Goal: Find specific page/section

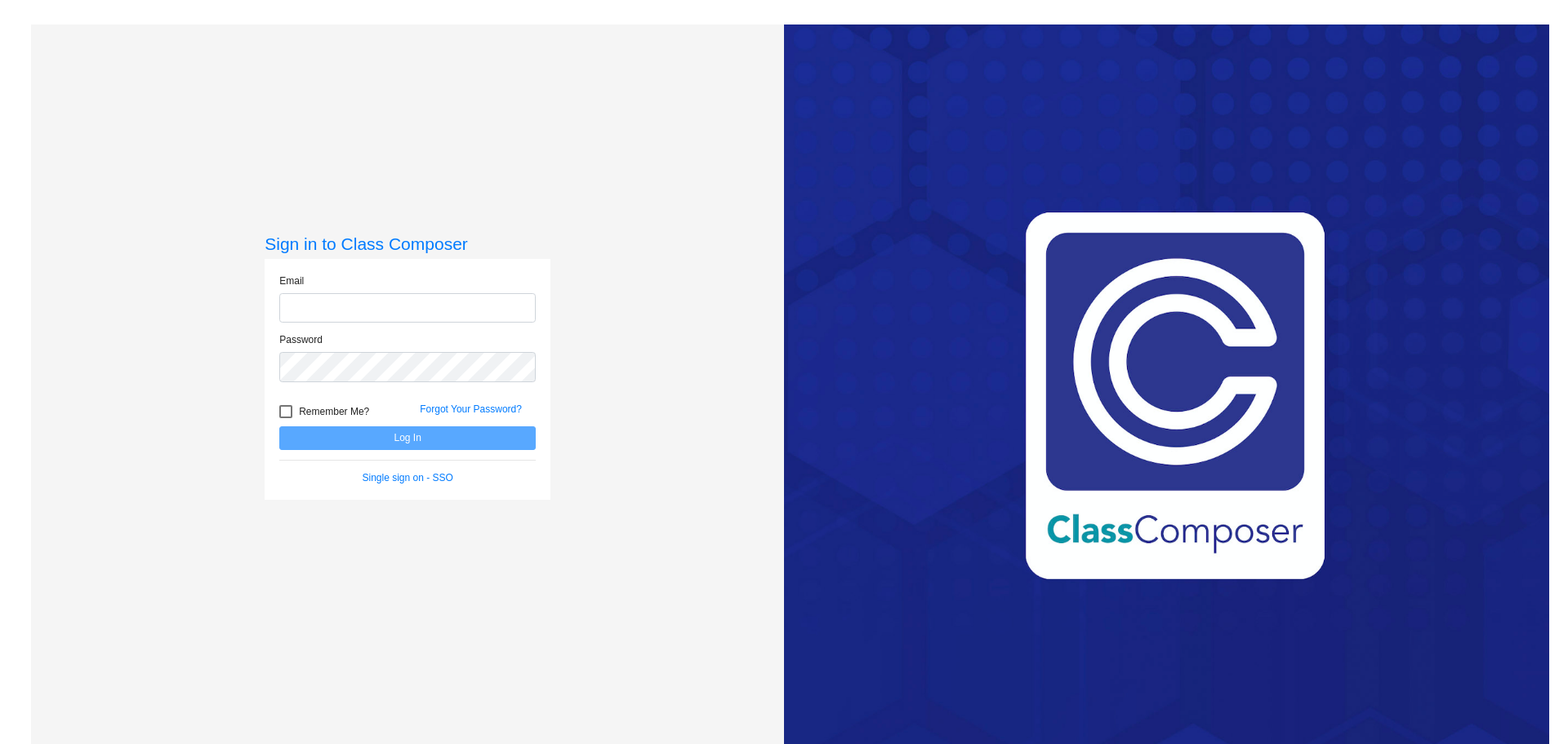
type input "[EMAIL_ADDRESS][DOMAIN_NAME]"
click at [398, 439] on button "Log In" at bounding box center [408, 438] width 257 height 24
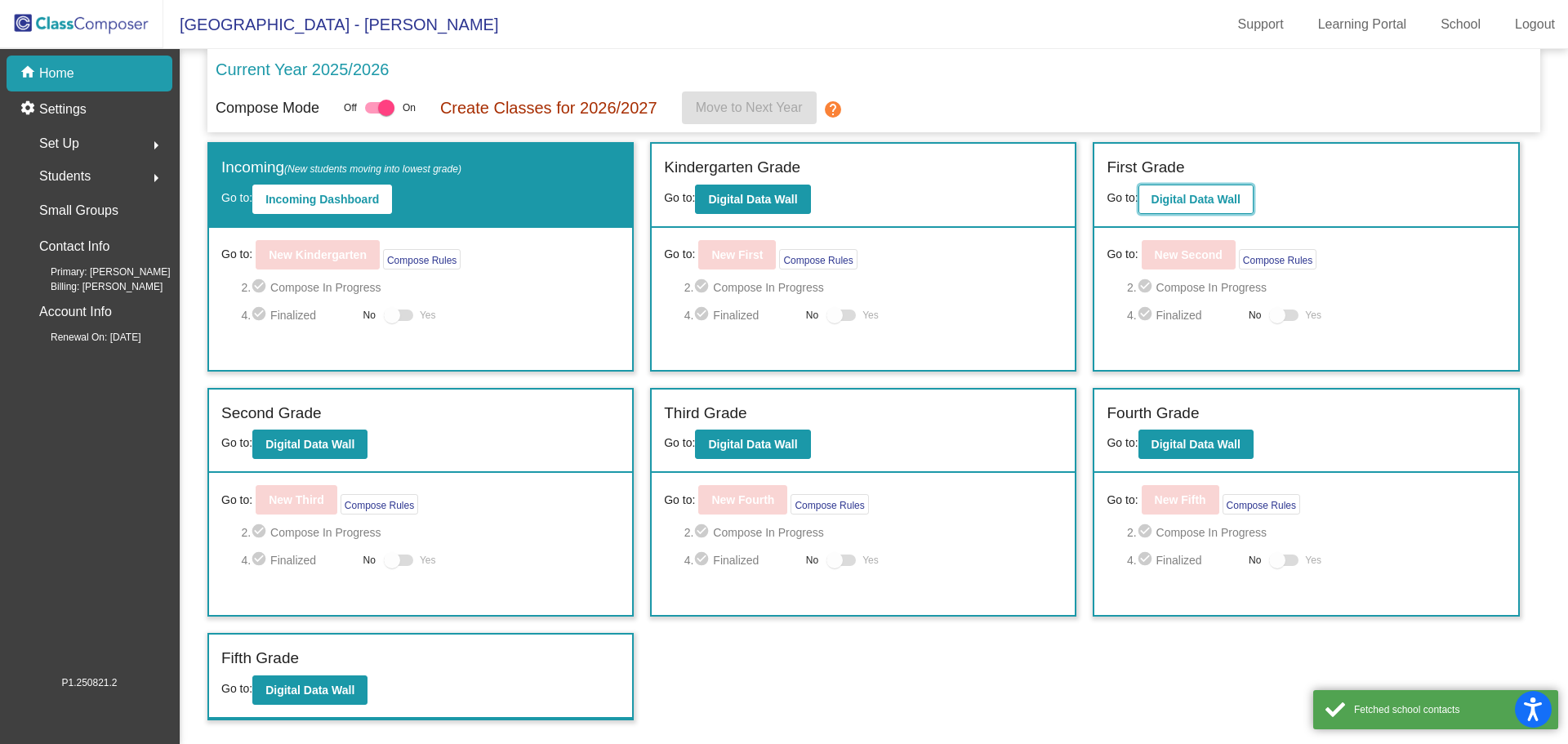
click at [1219, 197] on b "Digital Data Wall" at bounding box center [1196, 199] width 89 height 13
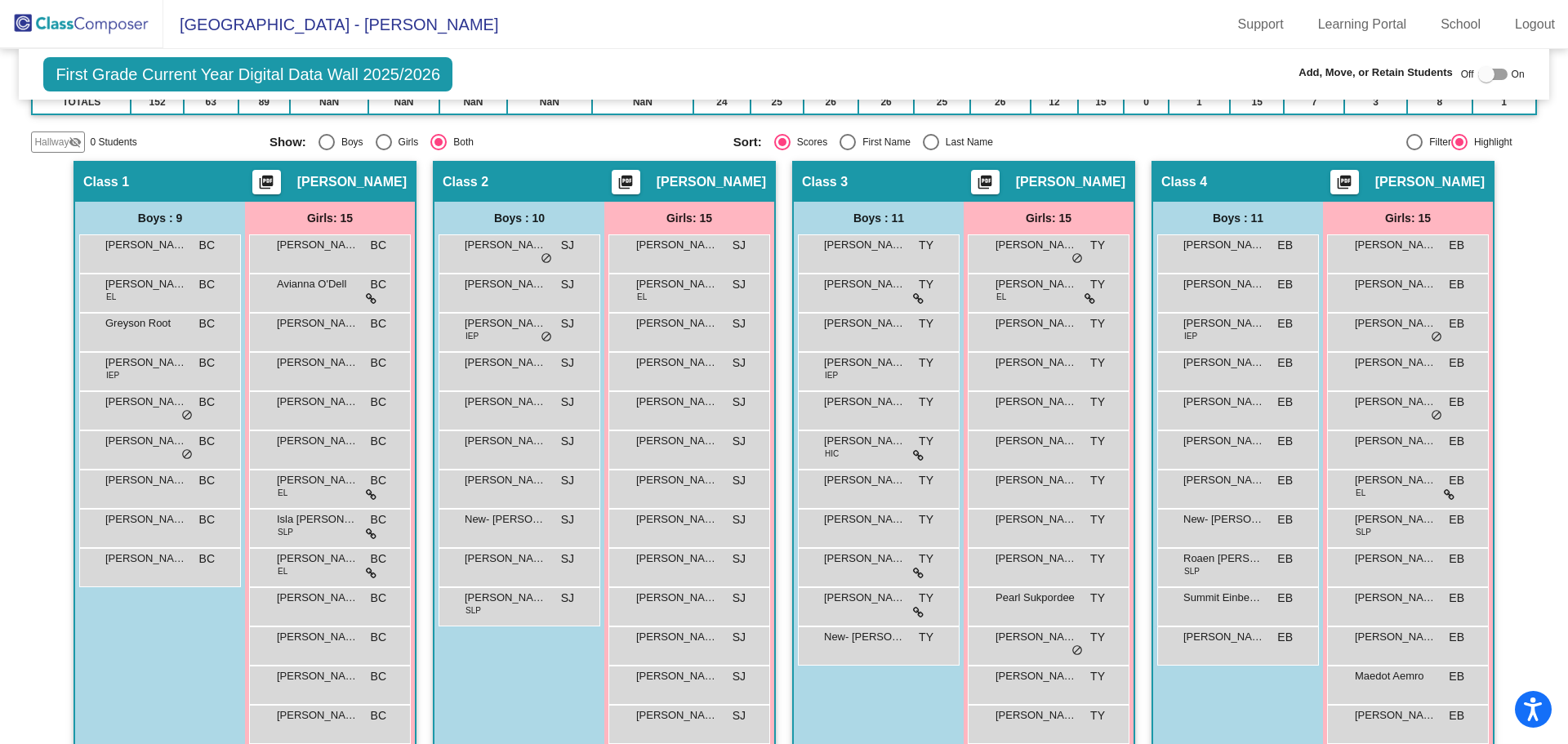
scroll to position [352, 0]
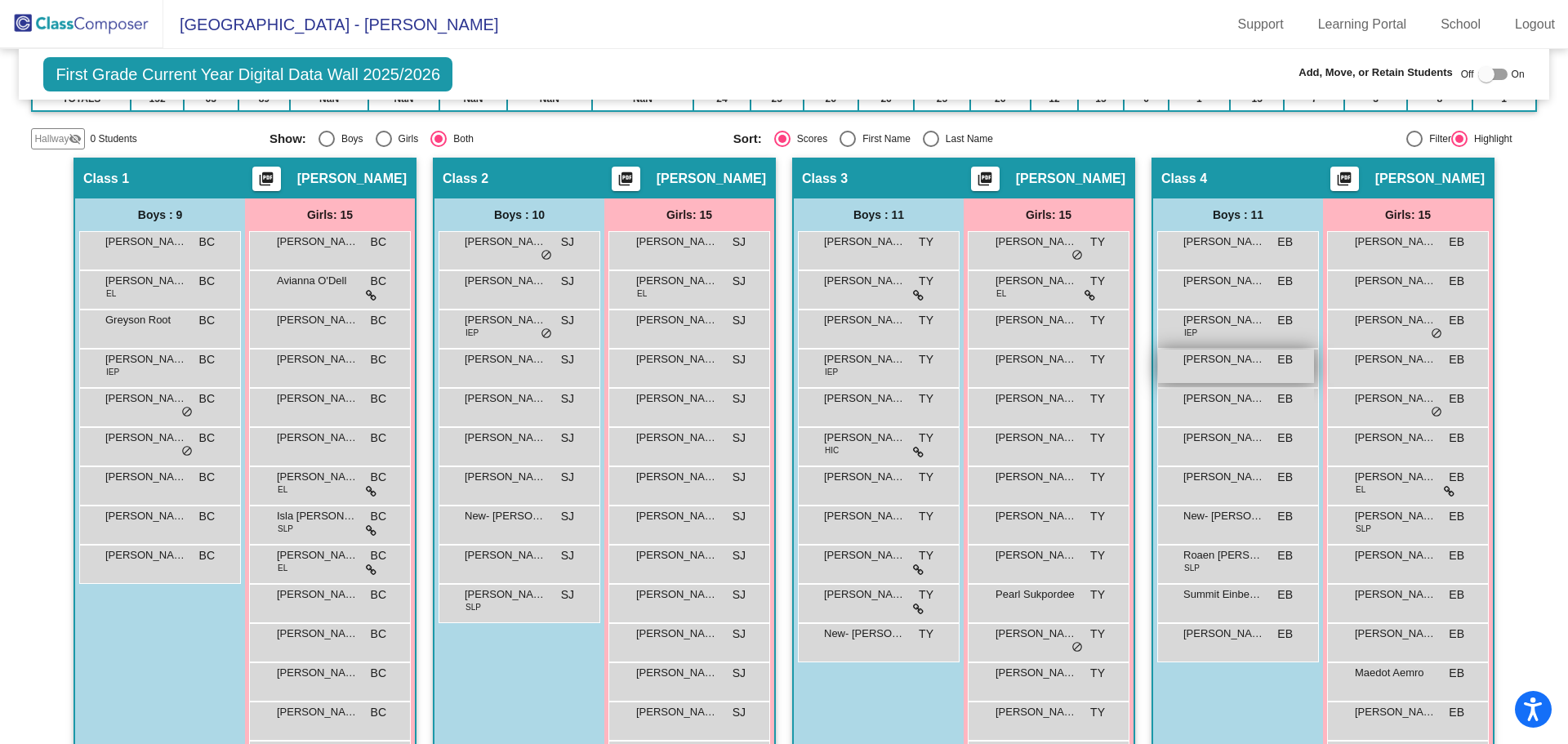
click at [1207, 366] on span "[PERSON_NAME]" at bounding box center [1225, 360] width 81 height 16
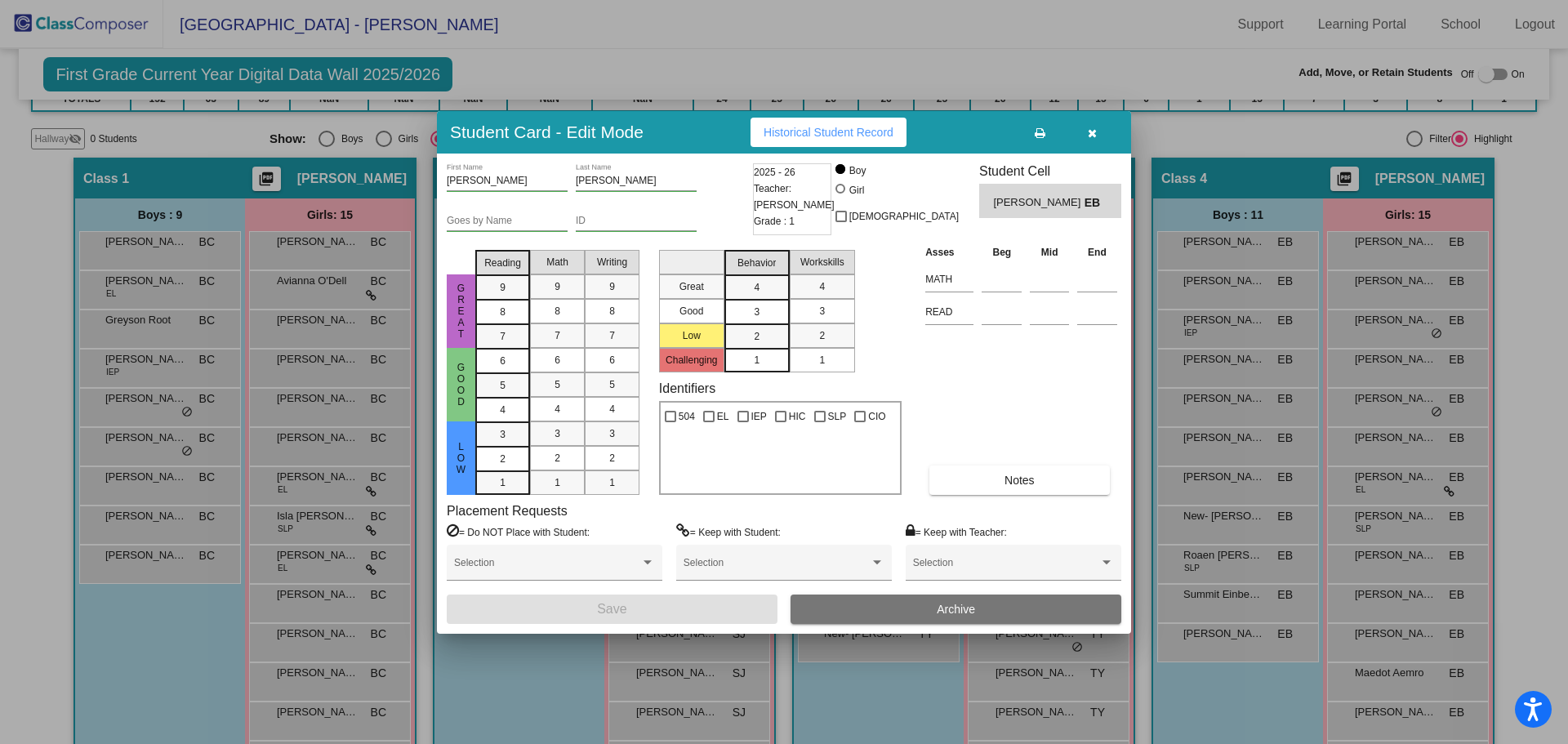
click at [1092, 128] on icon "button" at bounding box center [1093, 133] width 9 height 12
